Goal: Book appointment/travel/reservation

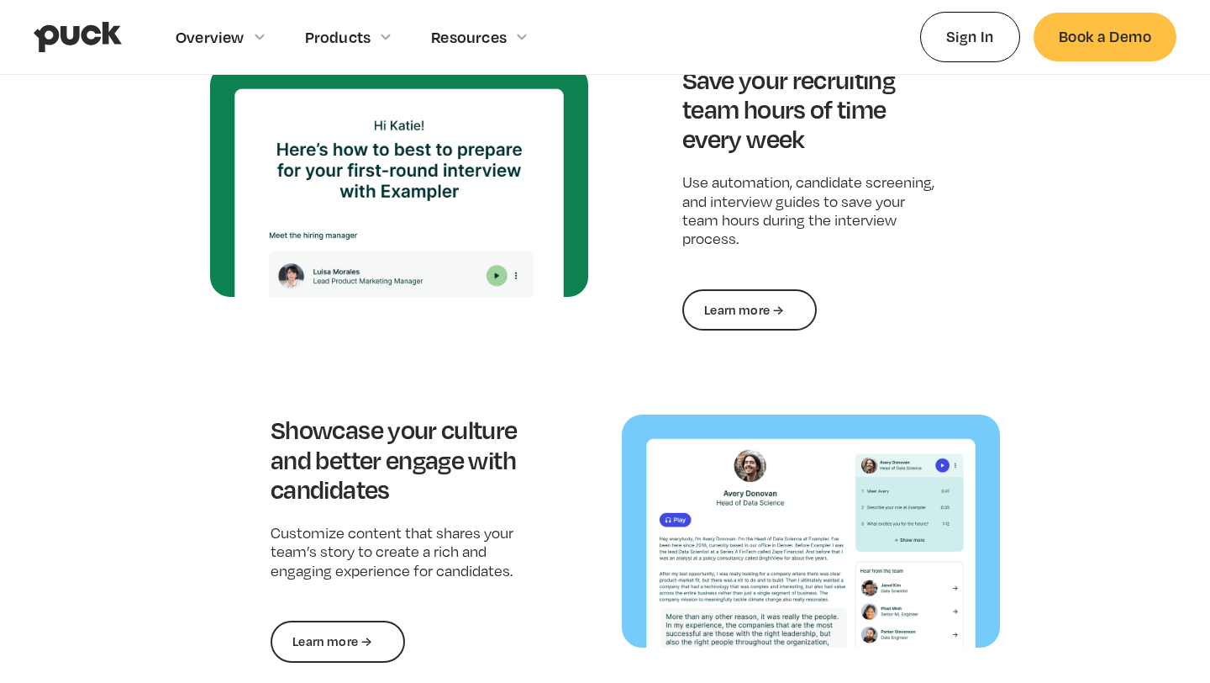
scroll to position [1581, 0]
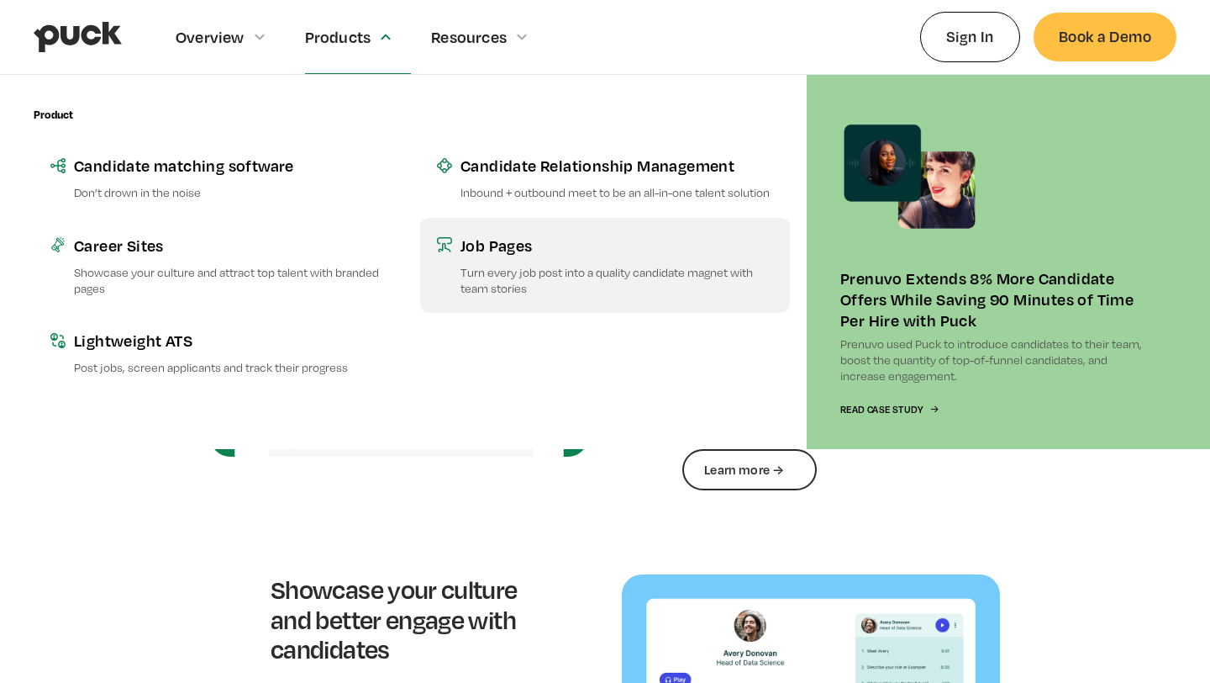
click at [507, 294] on p "Turn every job post into a quality candidate magnet with team stories" at bounding box center [617, 280] width 313 height 32
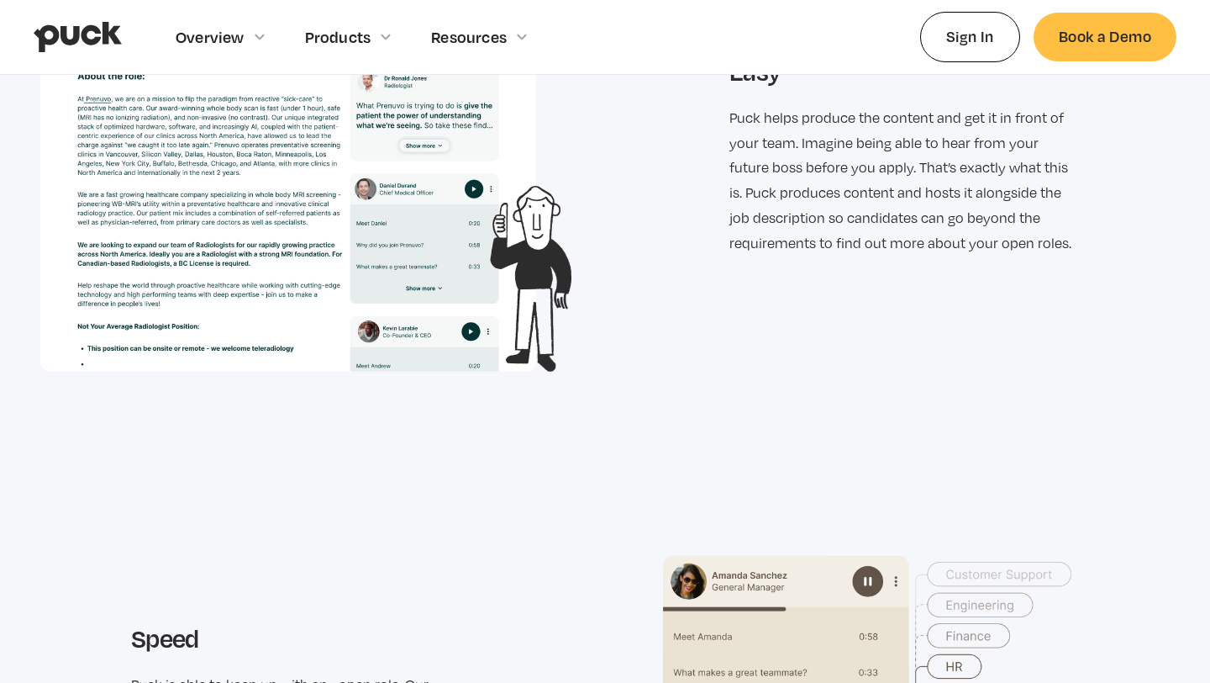
scroll to position [2850, 0]
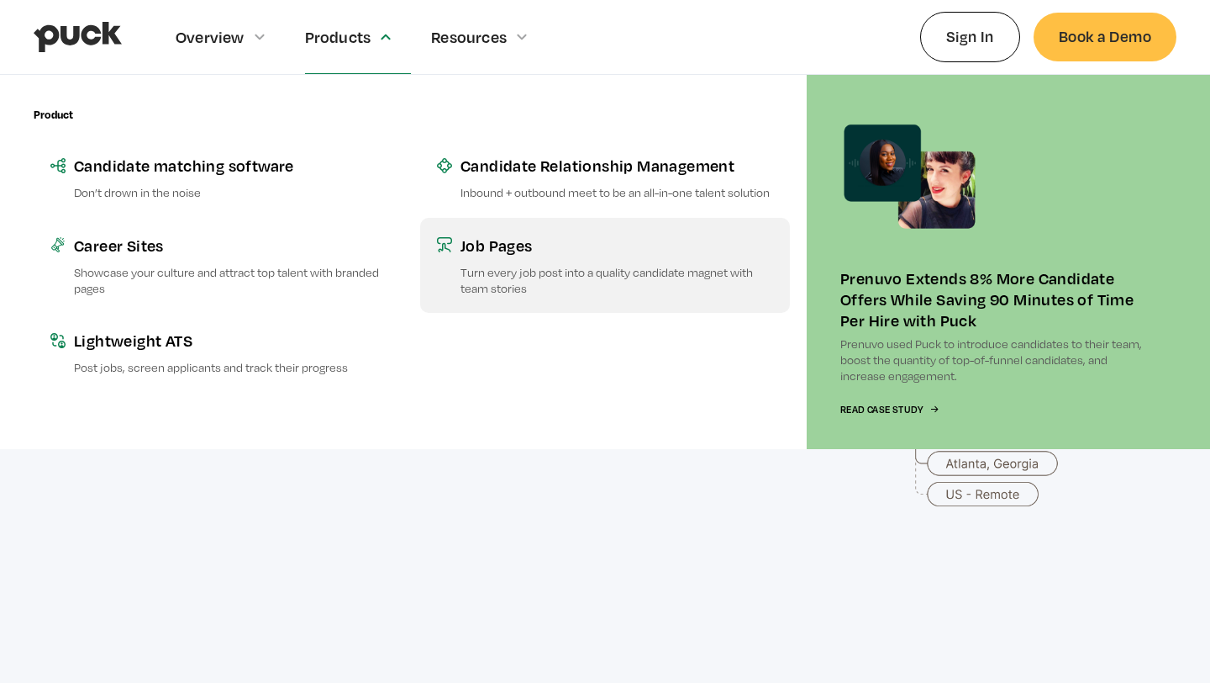
click at [512, 268] on p "Turn every job post into a quality candidate magnet with team stories" at bounding box center [617, 280] width 313 height 32
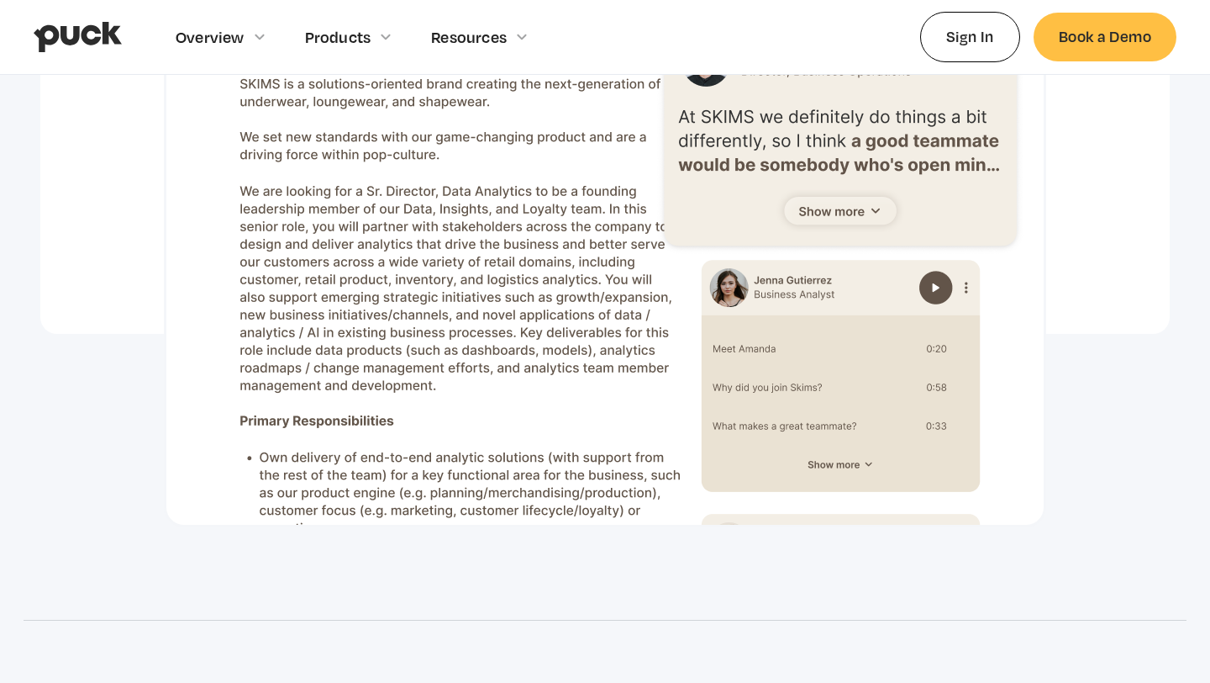
scroll to position [1527, 0]
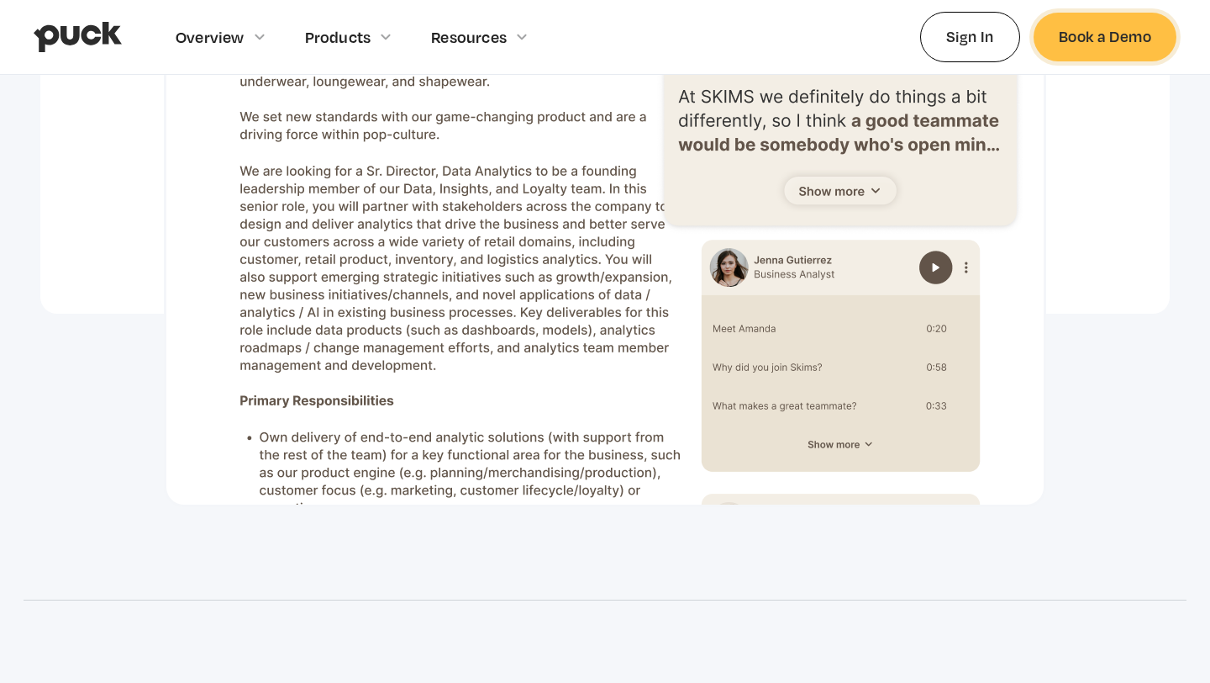
click at [1084, 45] on link "Book a Demo" at bounding box center [1105, 37] width 143 height 48
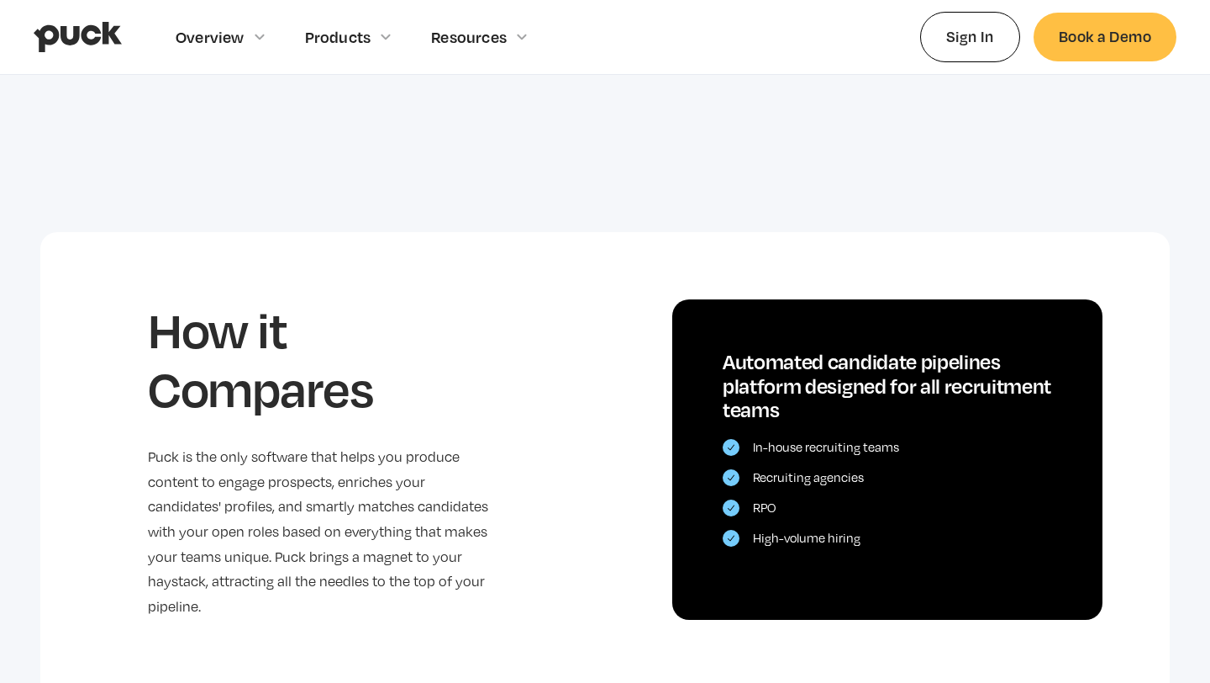
scroll to position [3511, 0]
